Goal: Task Accomplishment & Management: Manage account settings

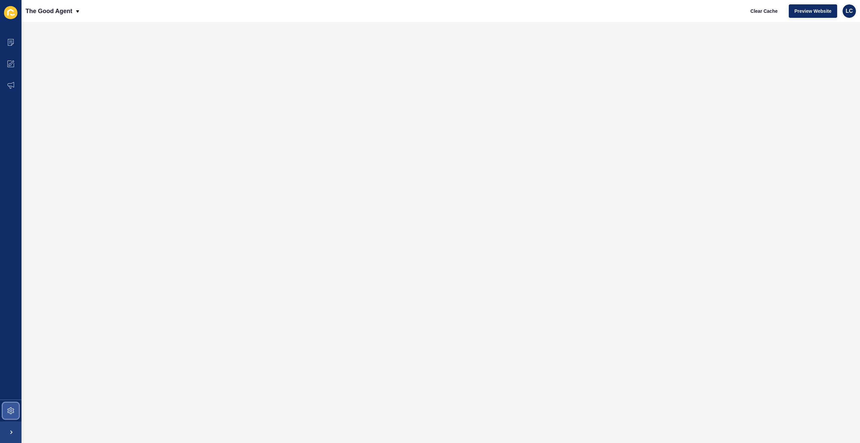
click at [10, 406] on span at bounding box center [11, 411] width 22 height 22
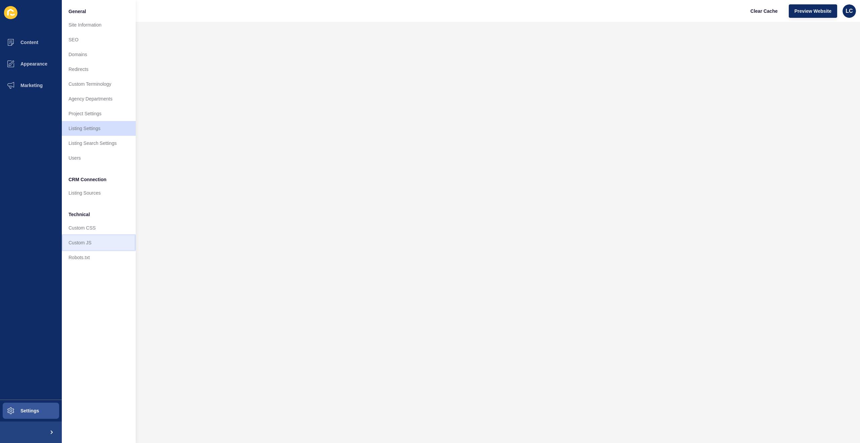
click at [86, 241] on link "Custom JS" at bounding box center [99, 242] width 74 height 15
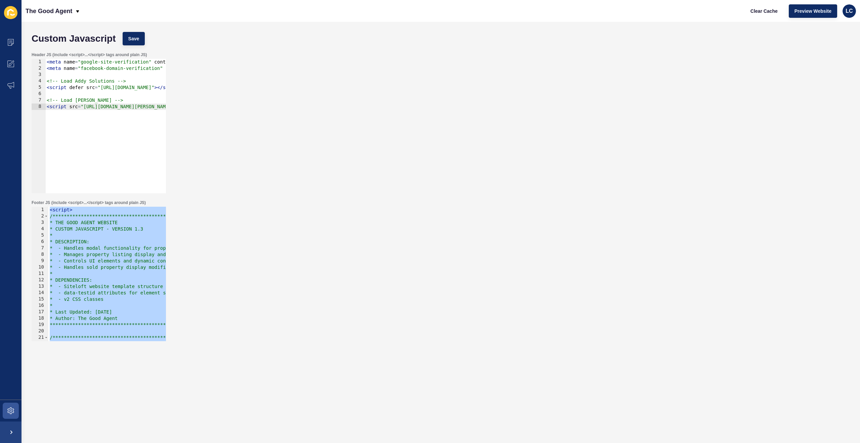
paste textarea
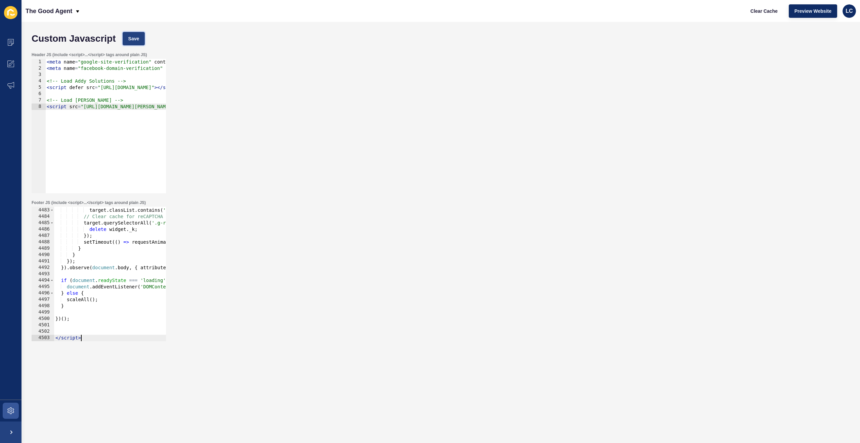
click at [137, 34] on button "Save" at bounding box center [134, 38] width 23 height 13
click at [763, 9] on span "Clear Cache" at bounding box center [764, 11] width 27 height 7
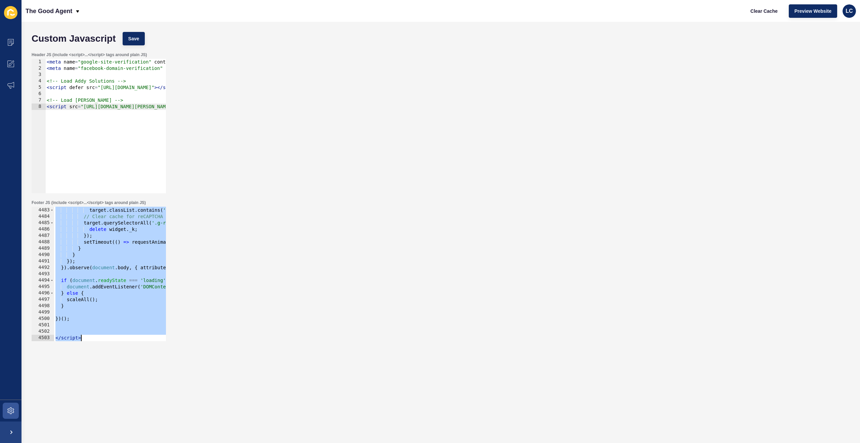
paste textarea
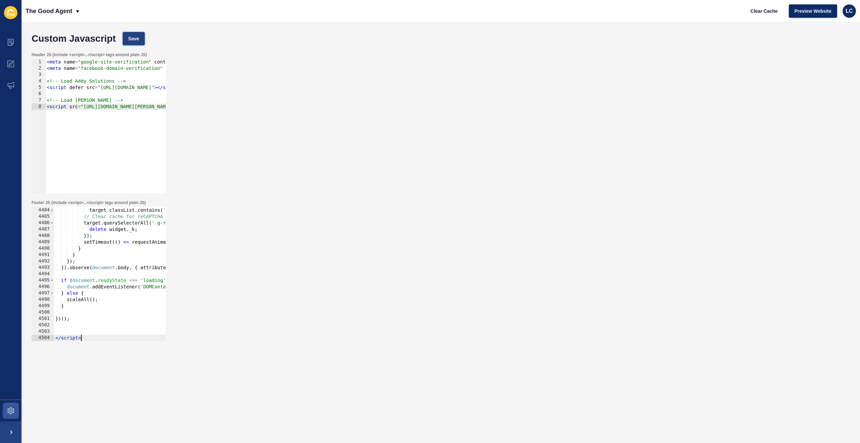
click at [138, 34] on button "Save" at bounding box center [134, 38] width 23 height 13
click at [768, 11] on span "Clear Cache" at bounding box center [764, 11] width 27 height 7
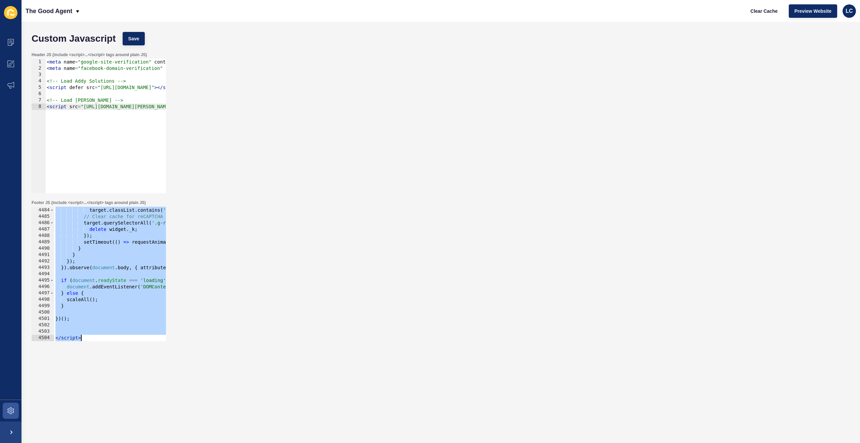
paste textarea
type textarea "</script>"
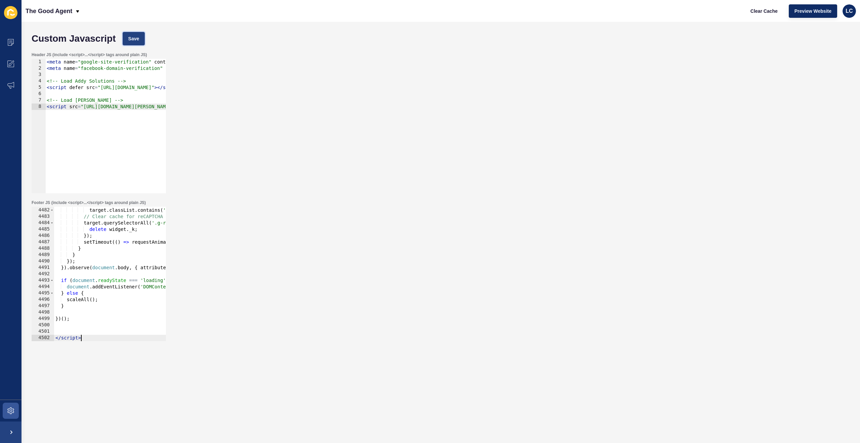
click at [134, 36] on span "Save" at bounding box center [133, 38] width 11 height 7
click at [771, 11] on span "Clear Cache" at bounding box center [764, 11] width 27 height 7
click at [14, 411] on icon at bounding box center [10, 410] width 7 height 7
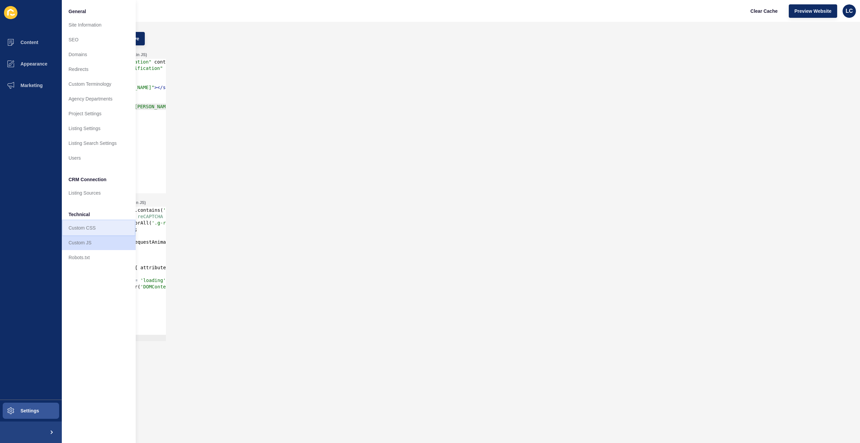
click at [84, 225] on link "Custom CSS" at bounding box center [99, 227] width 74 height 15
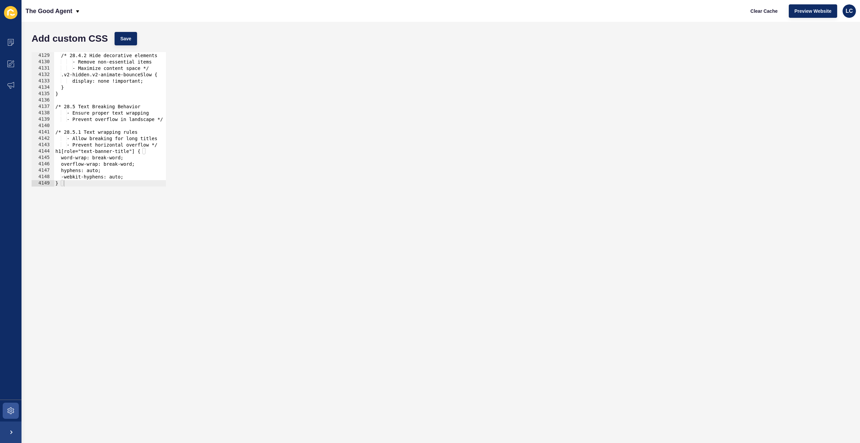
scroll to position [10874, 0]
click at [99, 183] on div at bounding box center [435, 183] width 762 height 7
click at [95, 185] on div at bounding box center [435, 183] width 762 height 7
drag, startPoint x: 108, startPoint y: 176, endPoint x: 119, endPoint y: 174, distance: 11.5
click at [108, 176] on div "/* 28.4.2 Hide decorative elements - Remove non-essential items - Maximize cont…" at bounding box center [435, 119] width 762 height 147
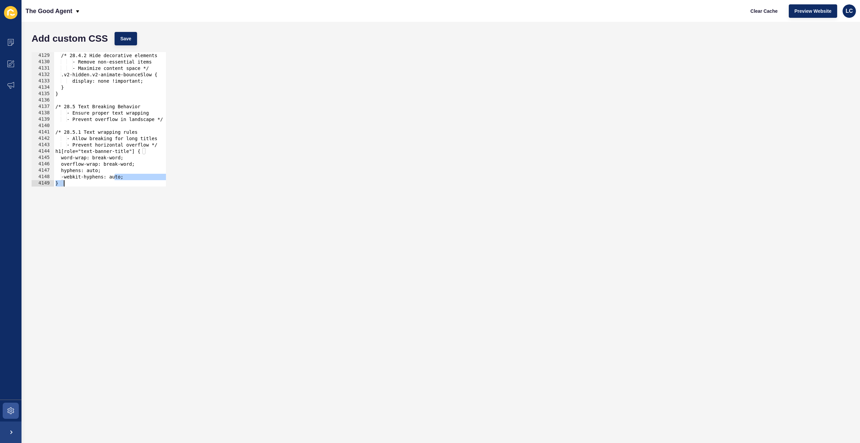
type textarea "}"
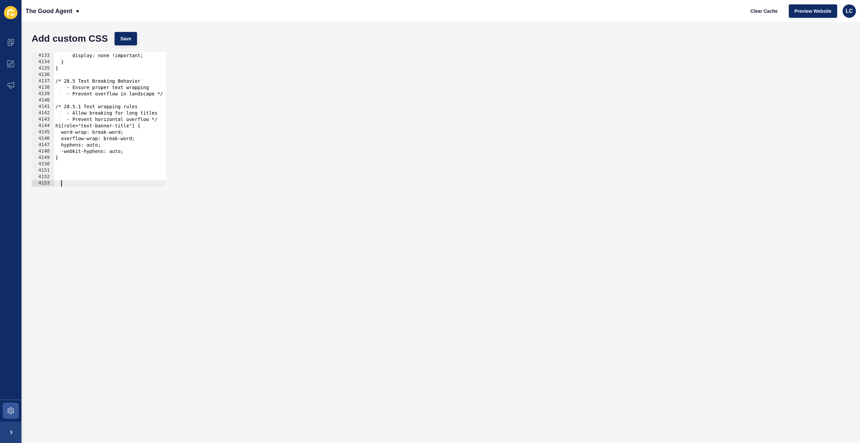
paste textarea "}"
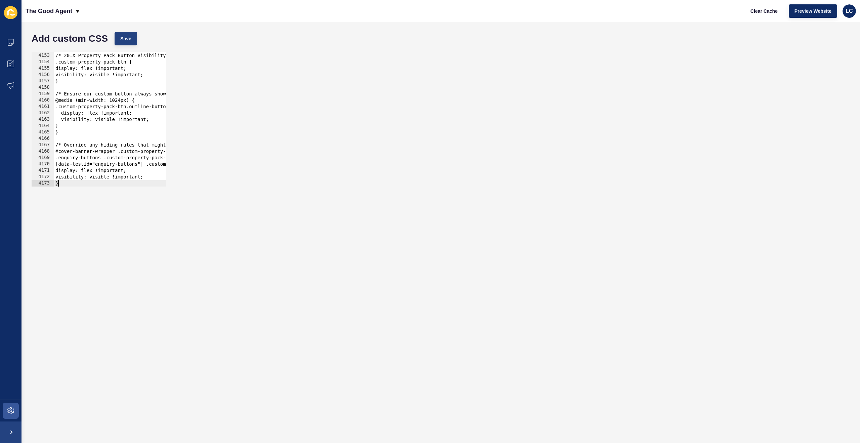
type textarea "}"
click at [130, 40] on span "Save" at bounding box center [125, 38] width 11 height 7
click at [765, 10] on span "Clear Cache" at bounding box center [764, 11] width 27 height 7
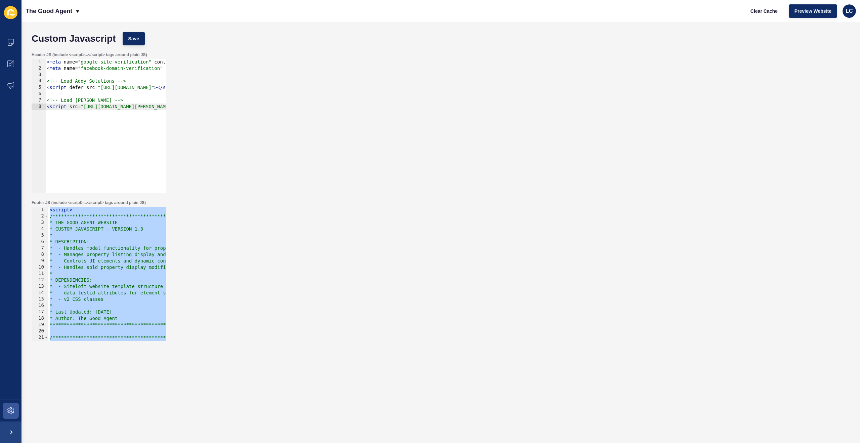
paste textarea
type textarea "</script>"
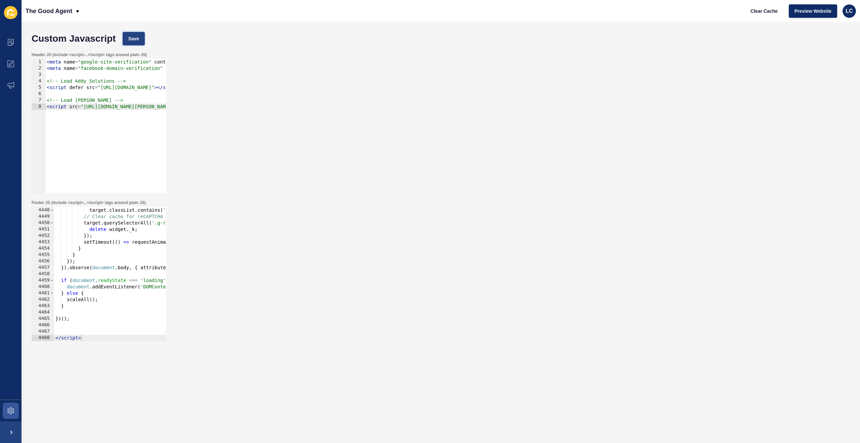
click at [135, 39] on span "Save" at bounding box center [133, 38] width 11 height 7
click at [765, 8] on span "Clear Cache" at bounding box center [764, 11] width 27 height 7
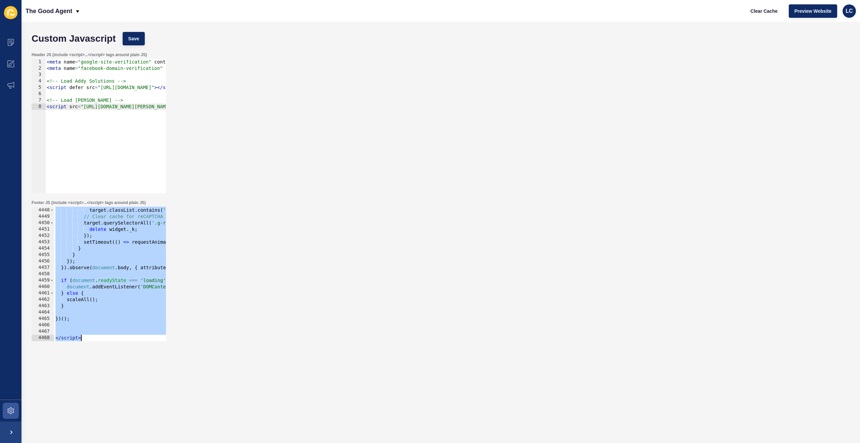
paste textarea
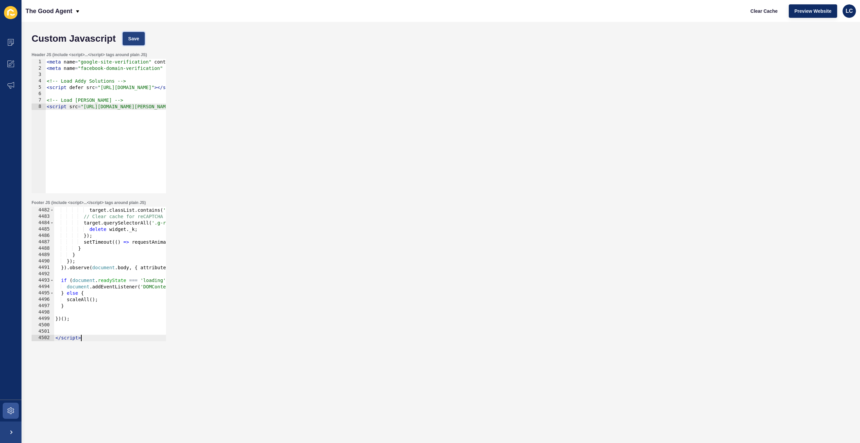
click at [135, 37] on span "Save" at bounding box center [133, 38] width 11 height 7
click at [766, 10] on span "Clear Cache" at bounding box center [764, 11] width 27 height 7
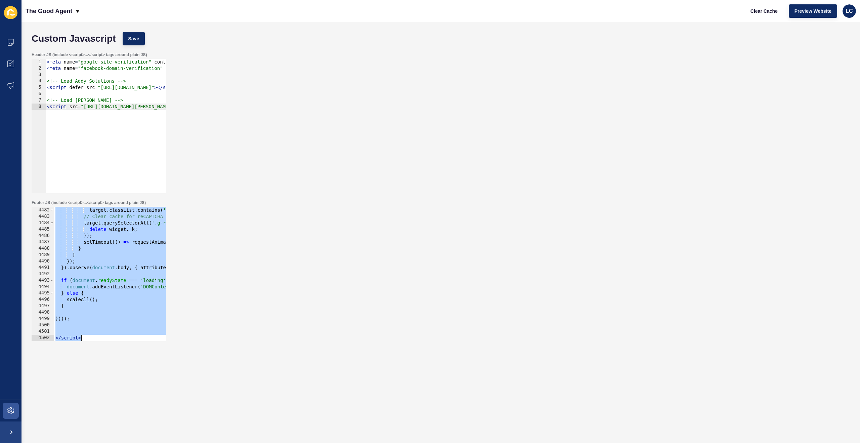
paste textarea
type textarea "</script>"
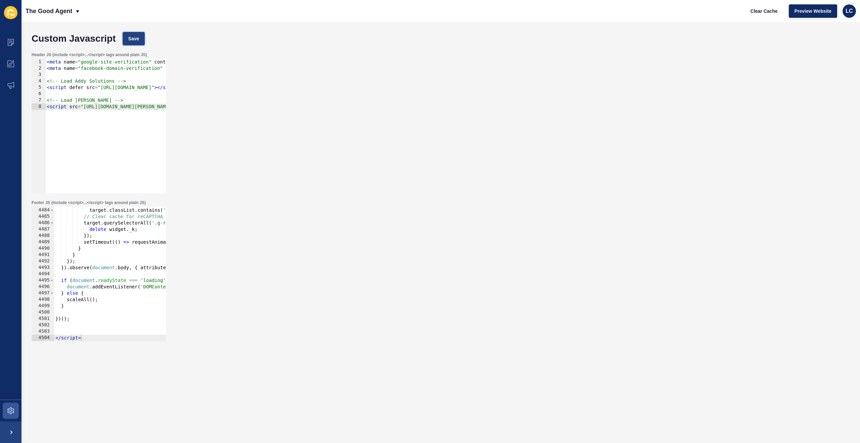
click at [136, 34] on button "Save" at bounding box center [134, 38] width 23 height 13
click at [766, 12] on span "Clear Cache" at bounding box center [764, 11] width 27 height 7
click at [14, 409] on span at bounding box center [11, 411] width 22 height 22
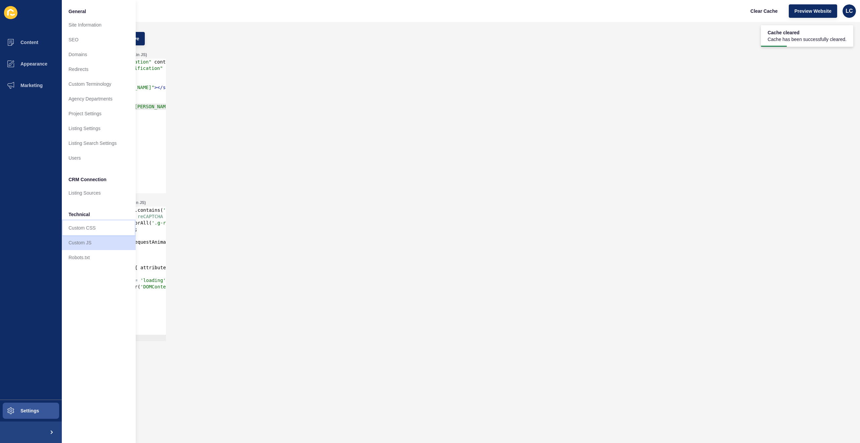
click at [84, 227] on link "Custom CSS" at bounding box center [99, 227] width 74 height 15
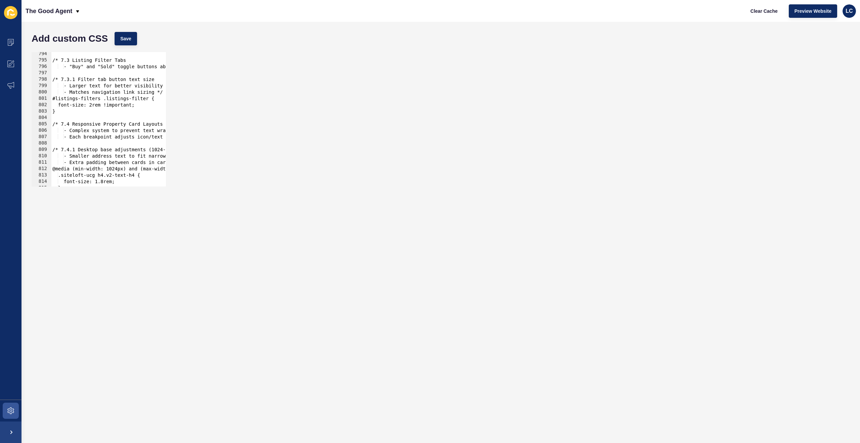
scroll to position [10874, 0]
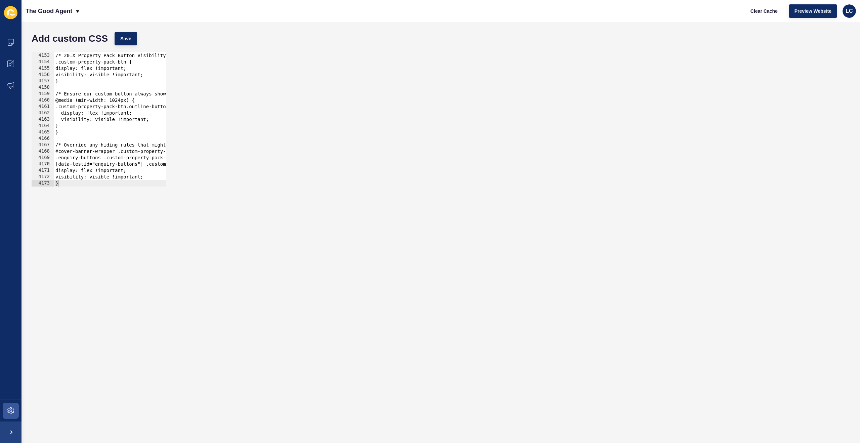
click at [73, 186] on div at bounding box center [435, 183] width 762 height 7
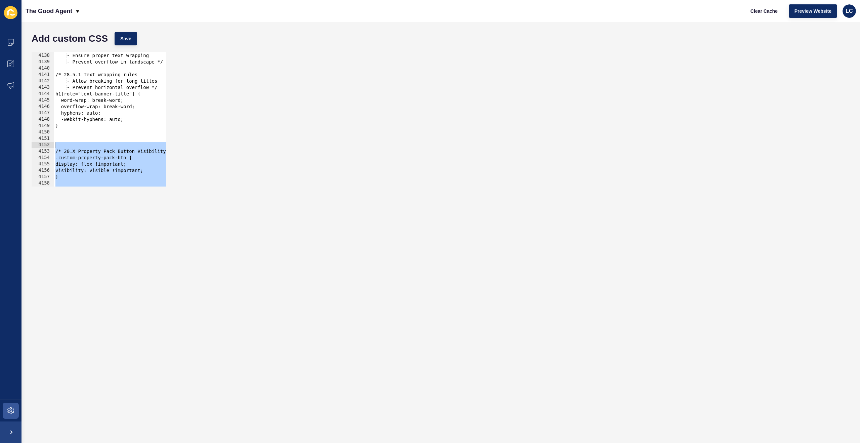
scroll to position [0, 0]
drag, startPoint x: 63, startPoint y: 182, endPoint x: 35, endPoint y: 151, distance: 42.4
click at [35, 151] on div "4137 4138 4139 4140 4141 4142 4143 4144 4145 4146 4147 4148 4149 4150 4151 4152…" at bounding box center [99, 119] width 134 height 134
click at [80, 159] on div "/* 28.5 Text Breaking Behavior - Ensure proper text wrapping - Prevent overflow…" at bounding box center [435, 119] width 762 height 147
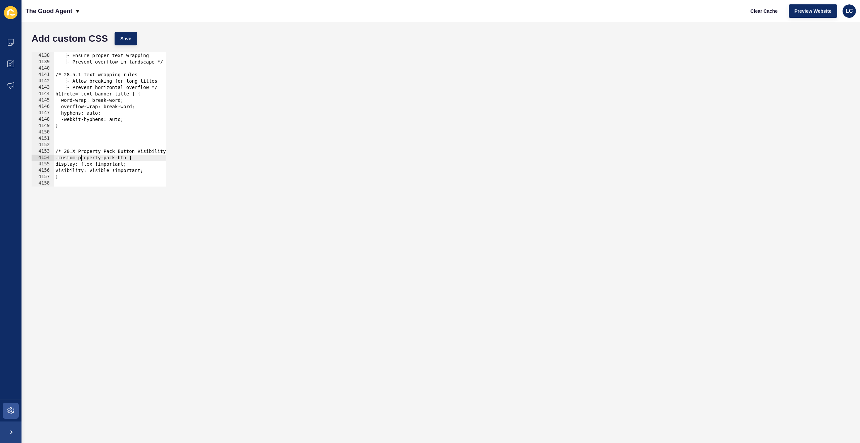
click at [67, 152] on div "/* 28.5 Text Breaking Behavior - Ensure proper text wrapping - Prevent overflow…" at bounding box center [435, 119] width 762 height 147
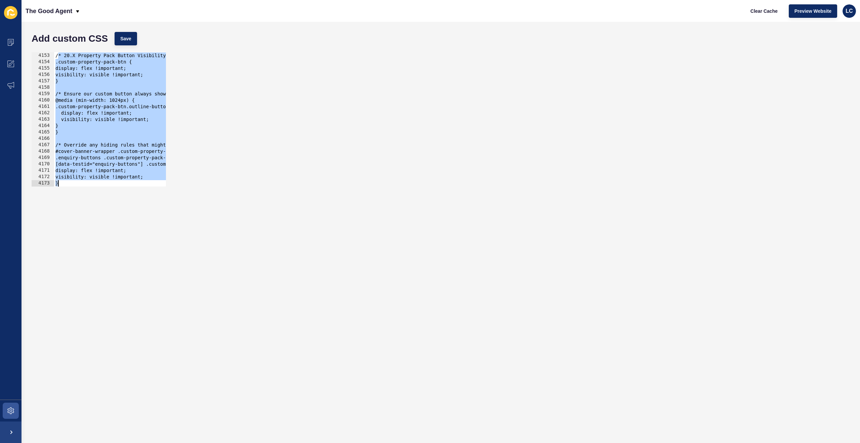
drag, startPoint x: 59, startPoint y: 149, endPoint x: 168, endPoint y: 247, distance: 146.6
click at [168, 247] on form "Add custom CSS Save /* 20.X Property Pack Button Visibility Fix */ 4152 4153 41…" at bounding box center [440, 233] width 825 height 408
type textarea "visibility: visible !important; }"
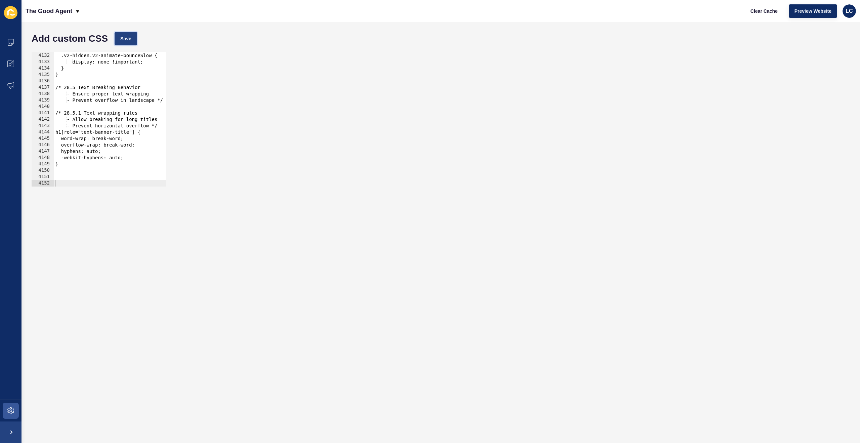
click at [126, 40] on span "Save" at bounding box center [125, 38] width 11 height 7
click at [765, 10] on span "Clear Cache" at bounding box center [764, 11] width 27 height 7
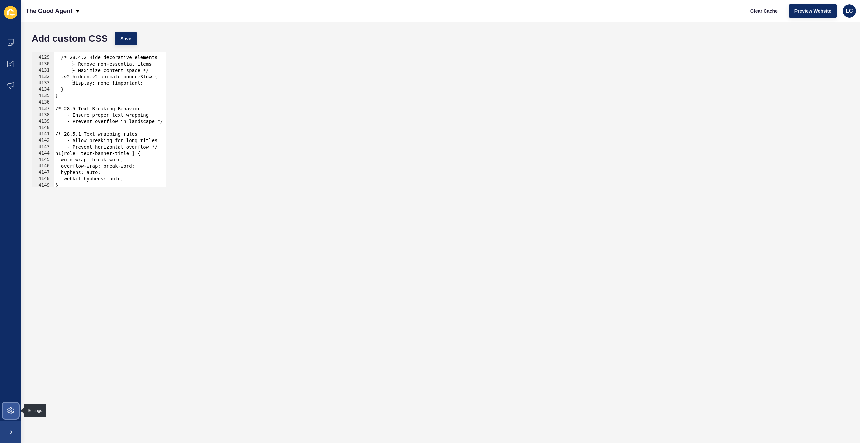
click at [12, 407] on span at bounding box center [11, 411] width 22 height 22
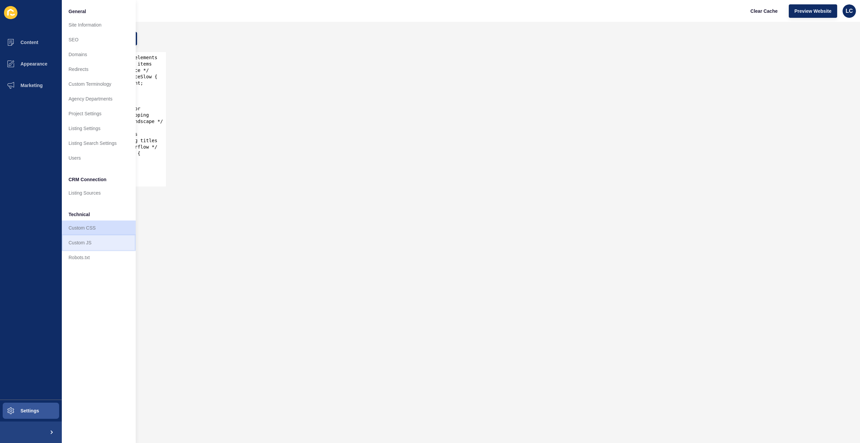
click at [79, 239] on link "Custom JS" at bounding box center [99, 242] width 74 height 15
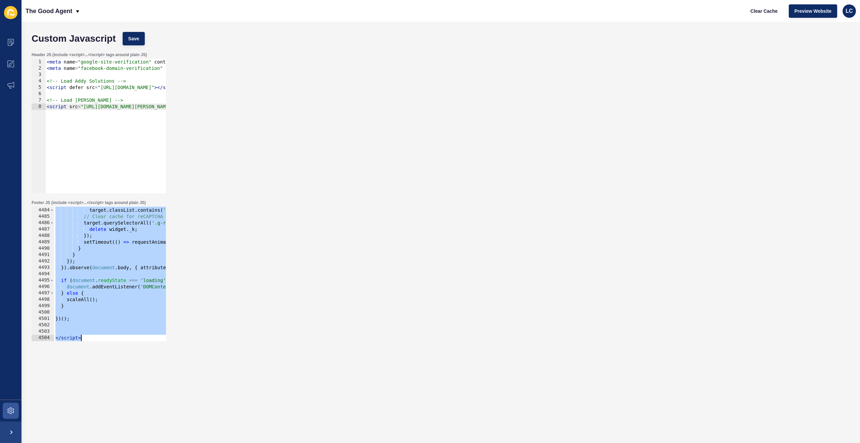
scroll to position [10874, 0]
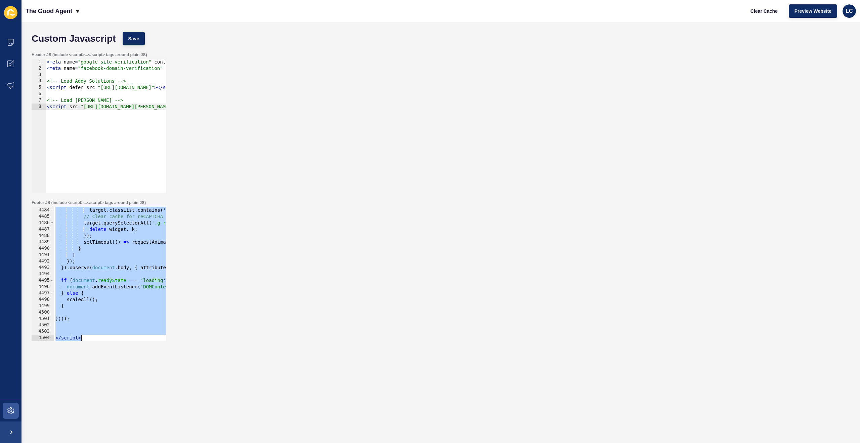
paste textarea
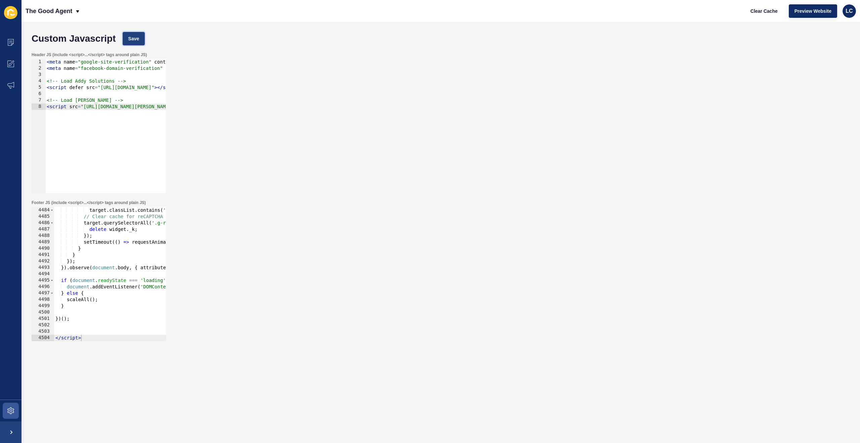
click at [139, 36] on span "Save" at bounding box center [133, 38] width 11 height 7
click at [764, 9] on span "Clear Cache" at bounding box center [764, 11] width 27 height 7
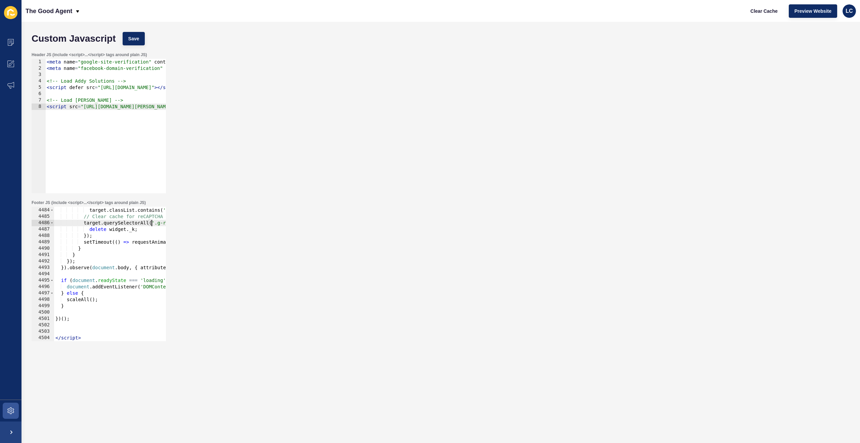
click at [200, 184] on div "Header JS (include <script>...</script> tags around plain JS) 1 2 3 4 5 6 7 8 <…" at bounding box center [440, 123] width 825 height 148
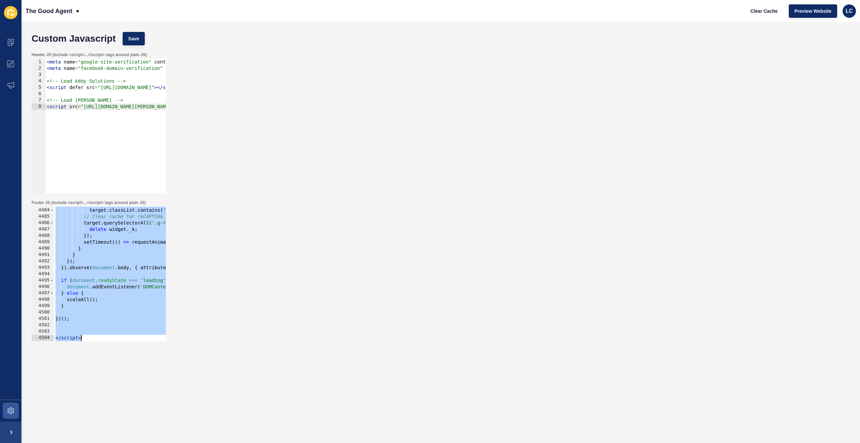
paste textarea
type textarea "</script>"
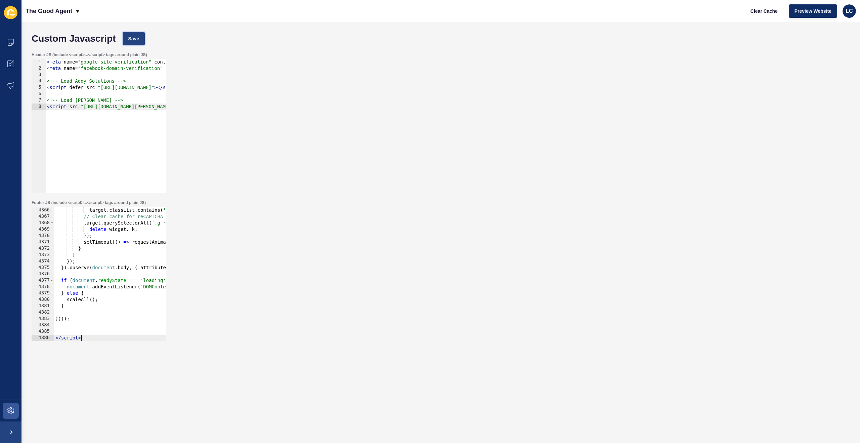
click at [139, 36] on span "Save" at bounding box center [133, 38] width 11 height 7
click at [760, 10] on span "Clear Cache" at bounding box center [764, 11] width 27 height 7
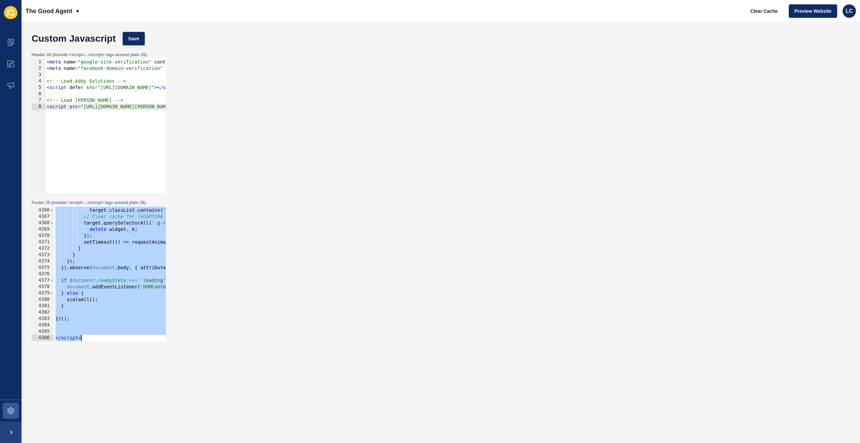
paste textarea
type textarea "</script>"
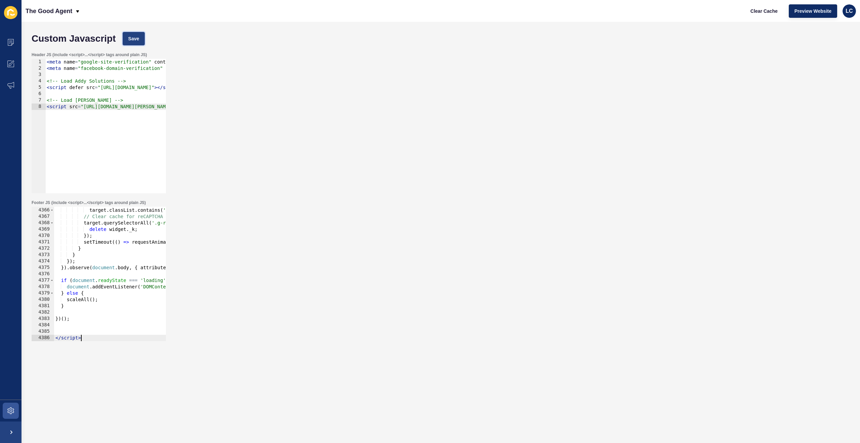
click at [139, 36] on span "Save" at bounding box center [133, 38] width 11 height 7
click at [761, 11] on span "Clear Cache" at bounding box center [764, 11] width 27 height 7
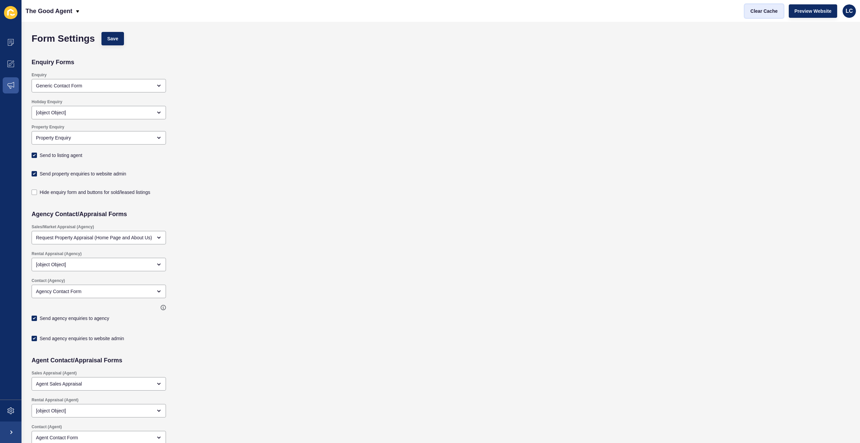
click at [758, 8] on span "Clear Cache" at bounding box center [764, 11] width 27 height 7
click at [115, 35] on span "Save" at bounding box center [112, 38] width 11 height 7
checkbox input "true"
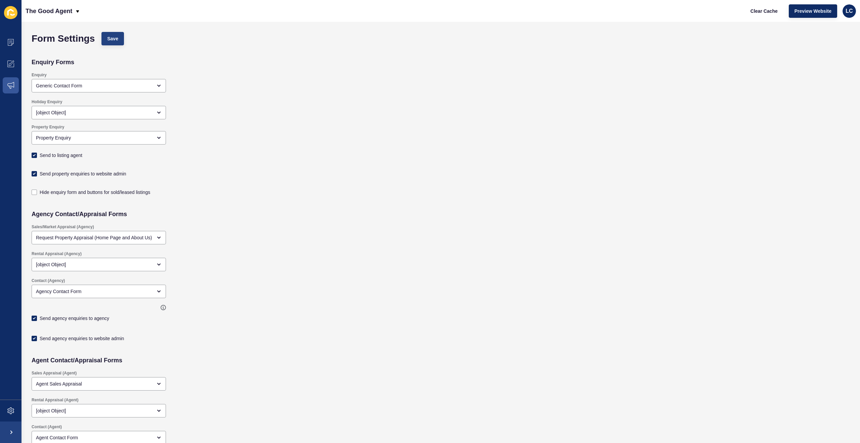
checkbox input "true"
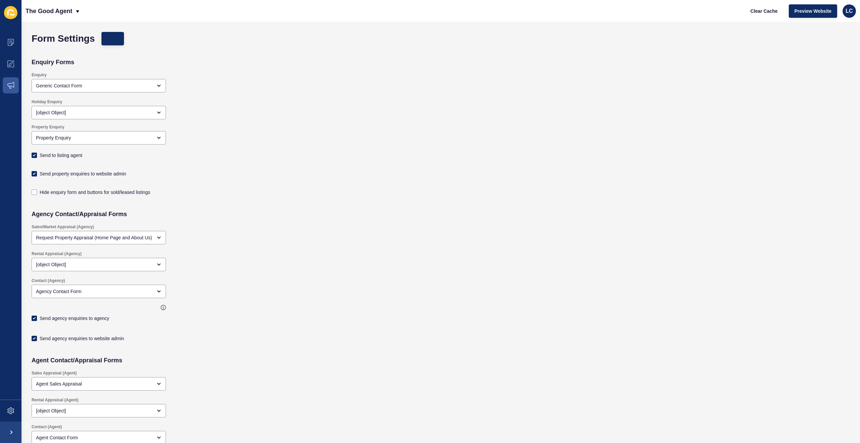
checkbox input "true"
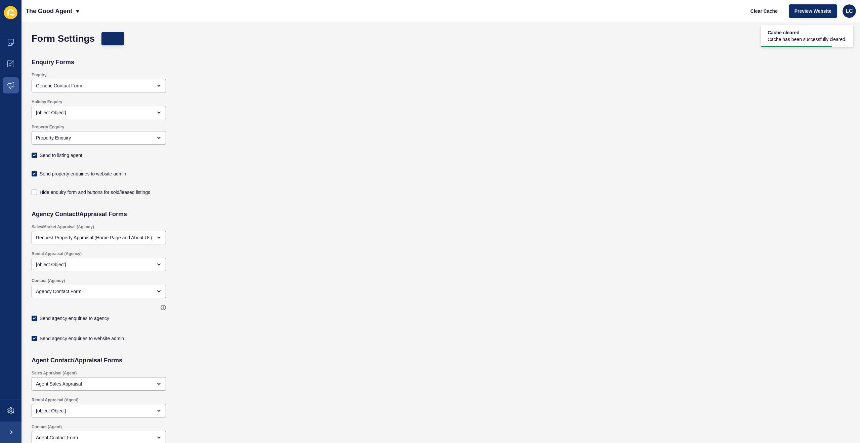
checkbox input "true"
click at [764, 9] on span "Clear Cache" at bounding box center [764, 11] width 27 height 7
checkbox input "true"
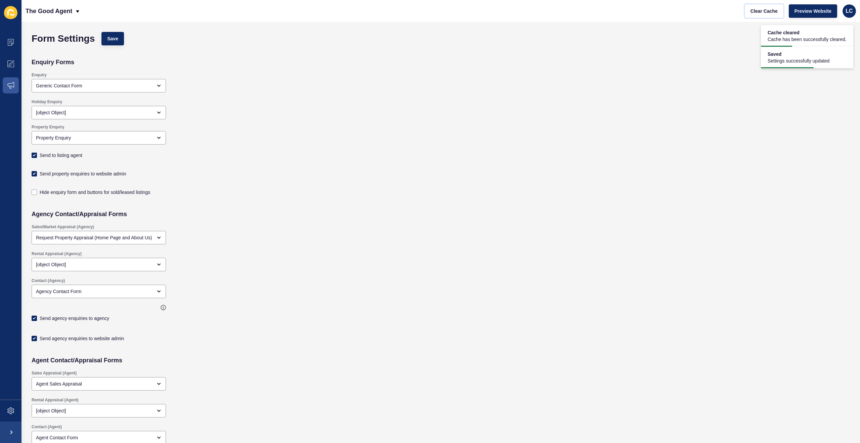
checkbox input "true"
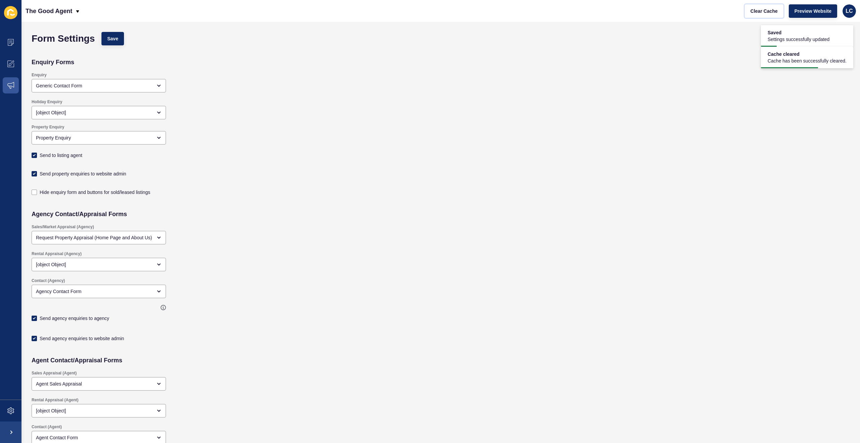
checkbox input "true"
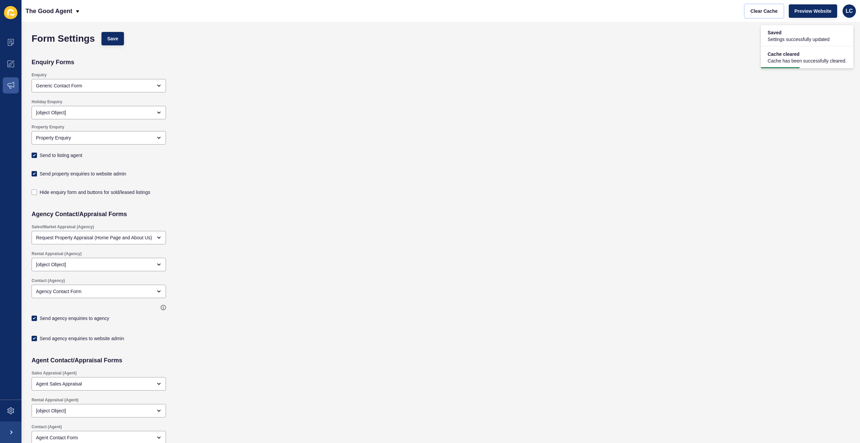
checkbox input "true"
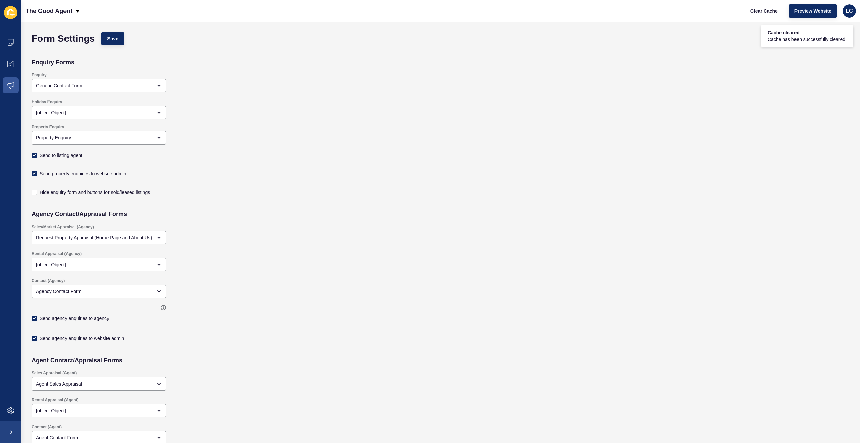
checkbox input "true"
